Goal: Register for event/course

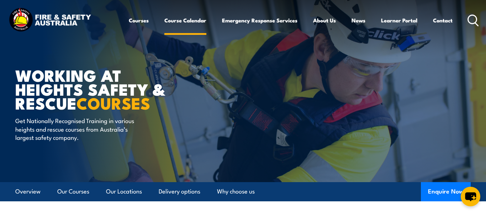
click at [186, 20] on link "Course Calendar" at bounding box center [185, 20] width 42 height 17
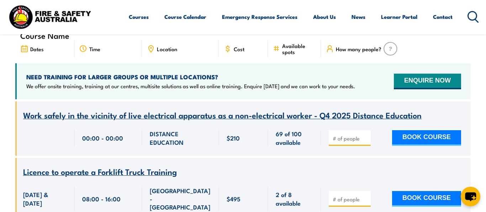
scroll to position [203, 0]
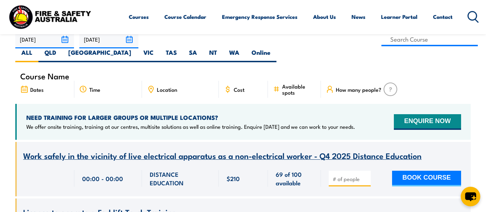
click at [160, 48] on label "VIC" at bounding box center [148, 55] width 22 height 14
click at [158, 48] on input "VIC" at bounding box center [156, 50] width 5 height 5
radio input "true"
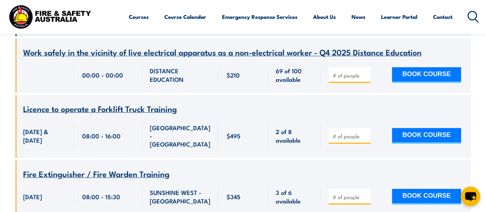
scroll to position [324, 0]
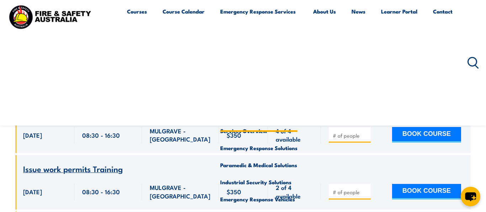
scroll to position [173, 0]
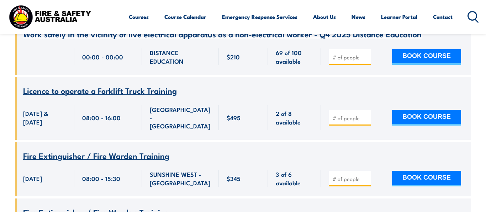
scroll to position [324, 0]
